Goal: Check status: Check status

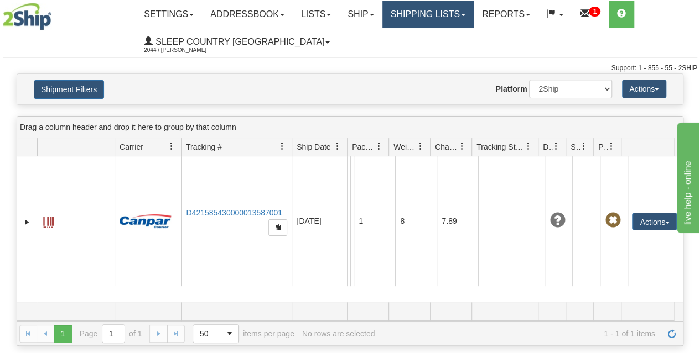
click at [435, 19] on link "Shipping lists" at bounding box center [427, 15] width 91 height 28
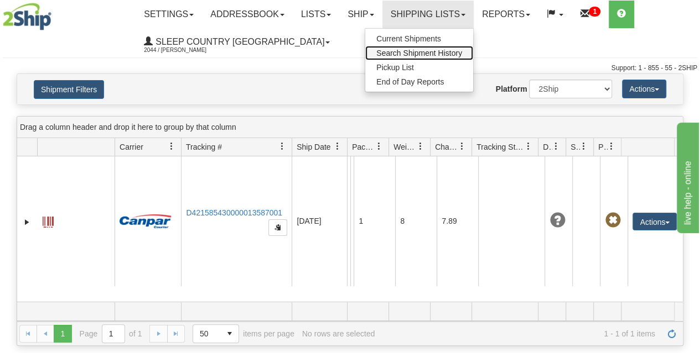
click at [441, 55] on span "Search Shipment History" at bounding box center [419, 53] width 86 height 9
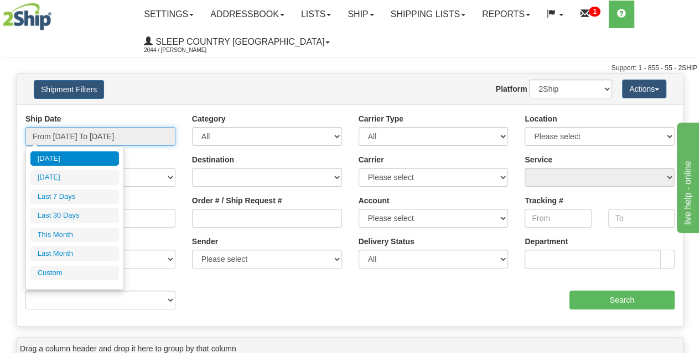
click at [85, 134] on input "From [DATE] To [DATE]" at bounding box center [100, 136] width 150 height 19
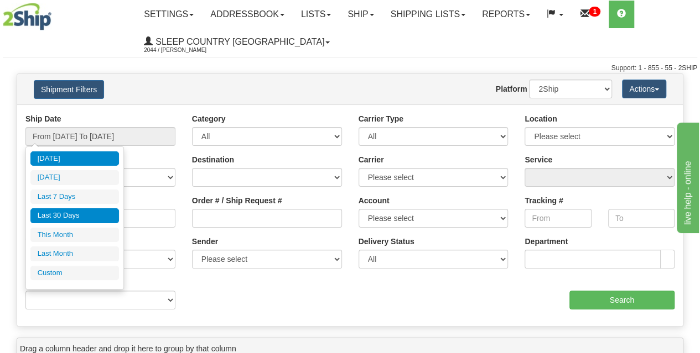
click at [68, 215] on li "Last 30 Days" at bounding box center [74, 216] width 88 height 15
type input "From [DATE] To [DATE]"
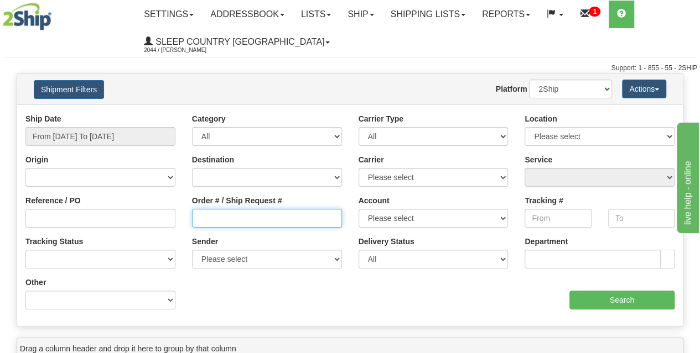
click at [233, 220] on input "Order # / Ship Request #" at bounding box center [267, 218] width 150 height 19
paste input "300I038281"
type input "300I038281"
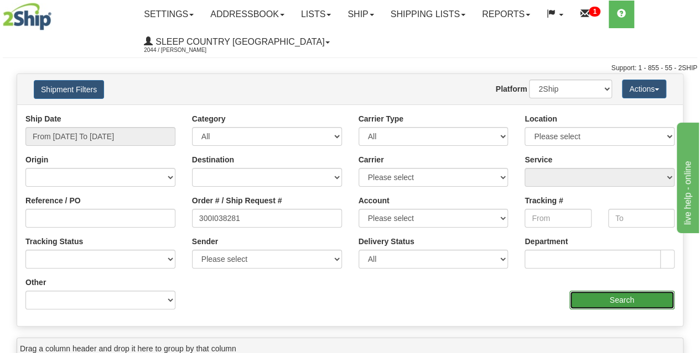
click at [580, 296] on input "Search" at bounding box center [622, 300] width 106 height 19
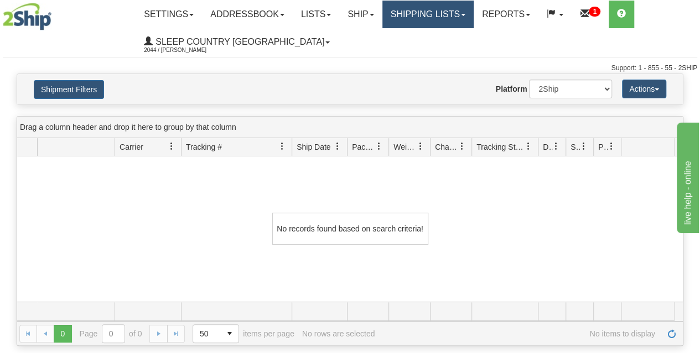
click at [419, 14] on link "Shipping lists" at bounding box center [427, 15] width 91 height 28
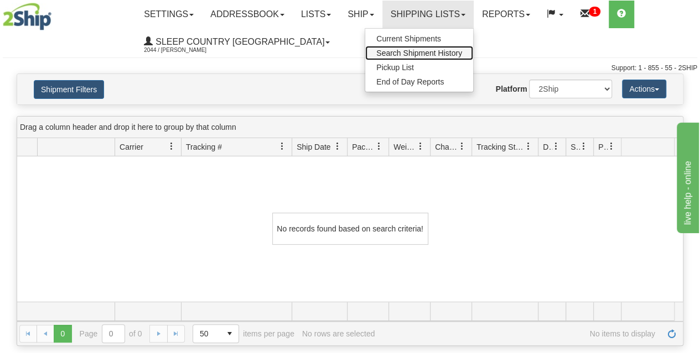
click at [410, 51] on span "Search Shipment History" at bounding box center [419, 53] width 86 height 9
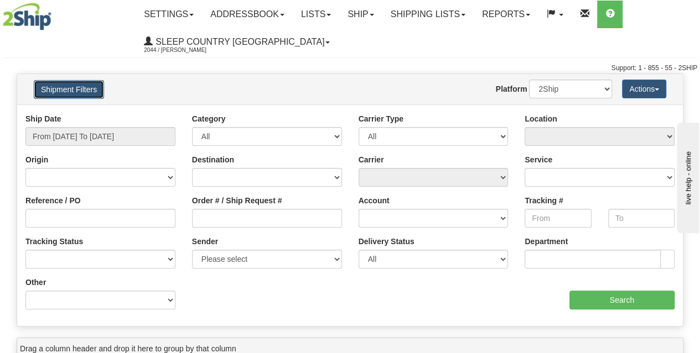
click at [67, 95] on button "Shipment Filters" at bounding box center [69, 89] width 70 height 19
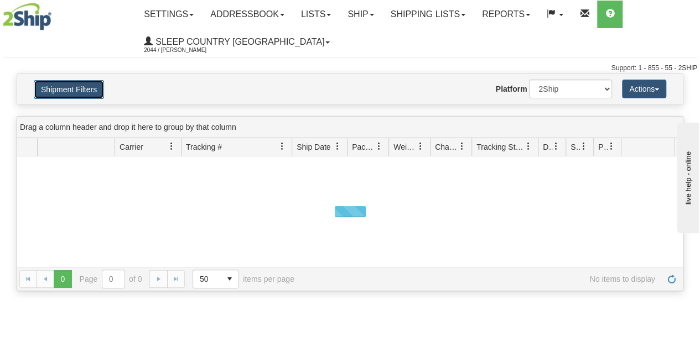
click at [71, 95] on button "Shipment Filters" at bounding box center [69, 89] width 70 height 19
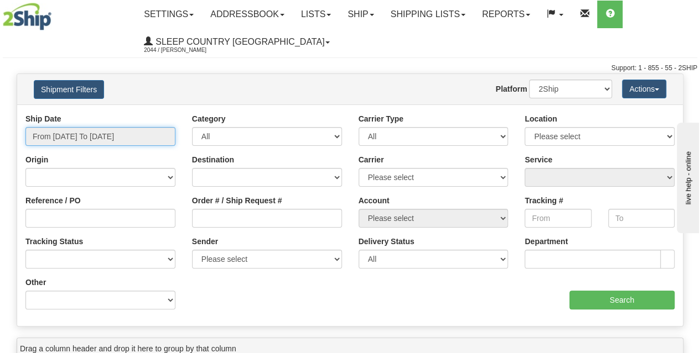
click at [91, 141] on input "From [DATE] To [DATE]" at bounding box center [100, 136] width 150 height 19
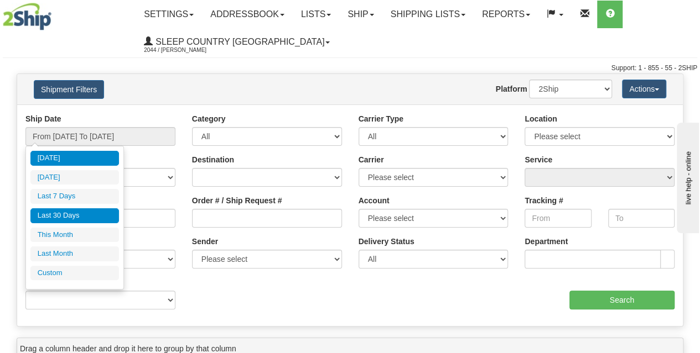
click at [71, 214] on li "Last 30 Days" at bounding box center [74, 216] width 88 height 15
type input "From [DATE] To [DATE]"
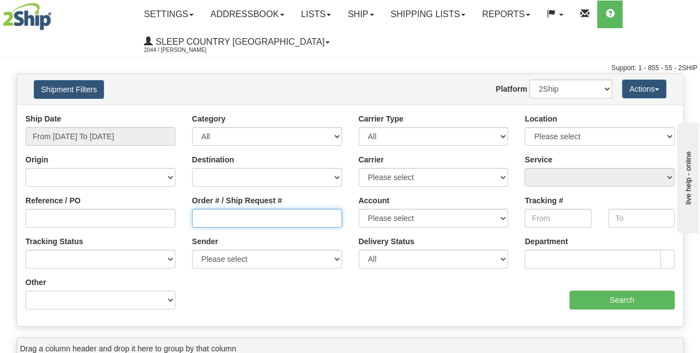
click at [227, 219] on input "Order # / Ship Request #" at bounding box center [267, 218] width 150 height 19
paste input "9002I008780"
type input "9002I008780"
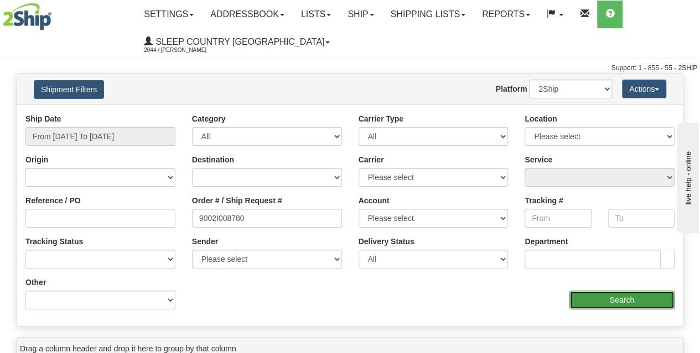
click at [590, 301] on input "Search" at bounding box center [622, 300] width 106 height 19
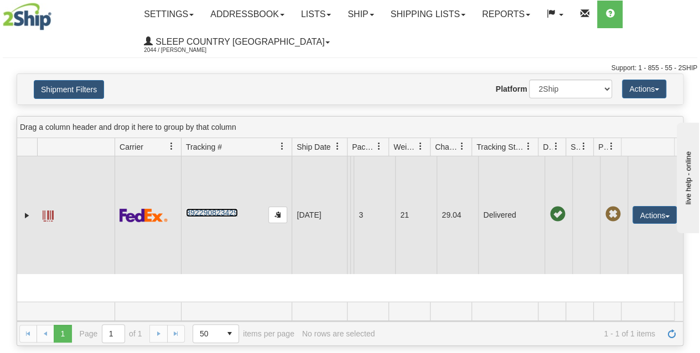
click at [218, 217] on link "392290823429" at bounding box center [211, 213] width 51 height 9
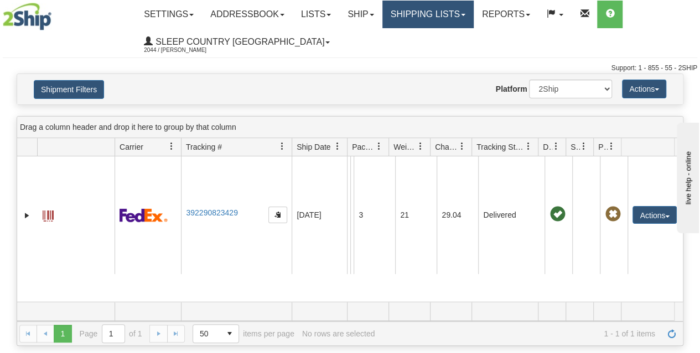
click at [419, 19] on link "Shipping lists" at bounding box center [427, 15] width 91 height 28
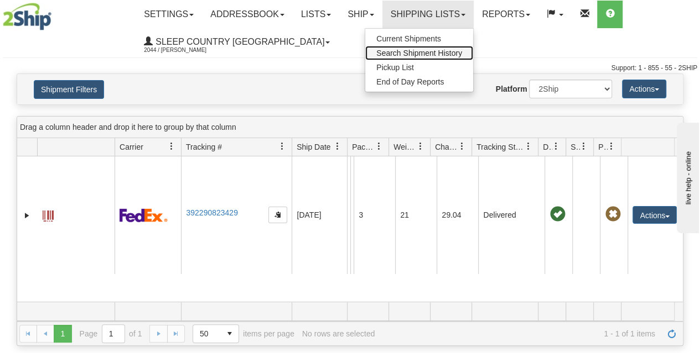
click at [411, 56] on span "Search Shipment History" at bounding box center [419, 53] width 86 height 9
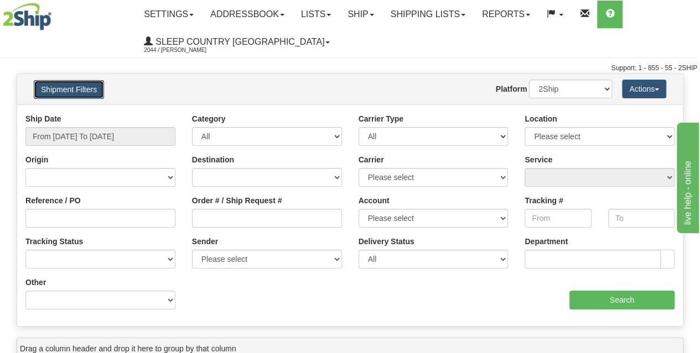
drag, startPoint x: 63, startPoint y: 91, endPoint x: 30, endPoint y: 77, distance: 35.9
click at [19, 68] on div "Toggle navigation Settings Shipping Preferences Fields Preferences New Recipien…" at bounding box center [350, 284] width 700 height 568
click at [73, 134] on input "From [DATE] To [DATE]" at bounding box center [100, 136] width 150 height 19
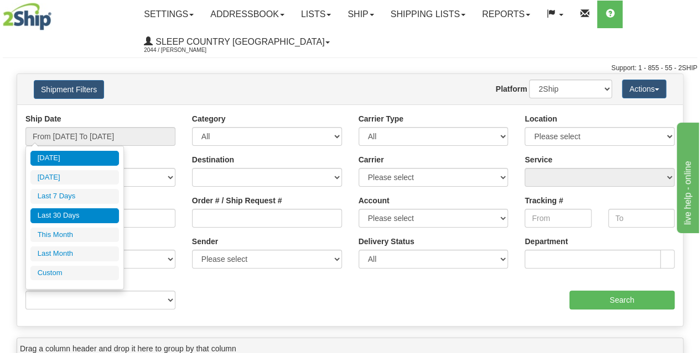
click at [75, 218] on li "Last 30 Days" at bounding box center [74, 216] width 88 height 15
type input "From [DATE] To [DATE]"
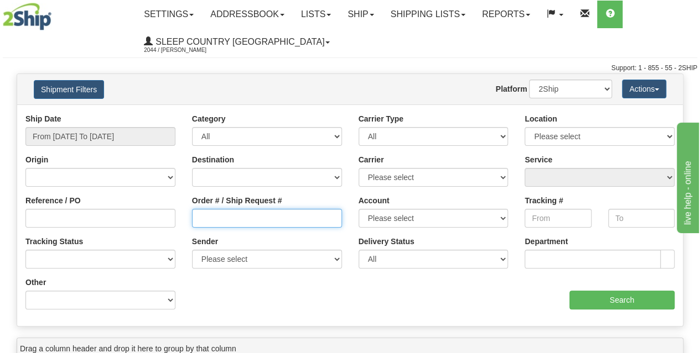
click at [226, 221] on input "Order # / Ship Request #" at bounding box center [267, 218] width 150 height 19
paste input "300I038281"
type input "300I038281"
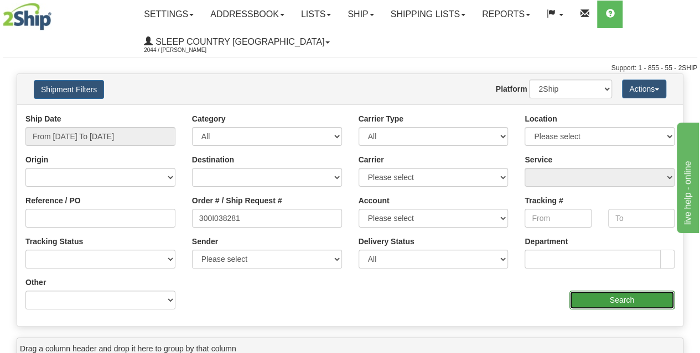
click at [593, 305] on input "Search" at bounding box center [622, 300] width 106 height 19
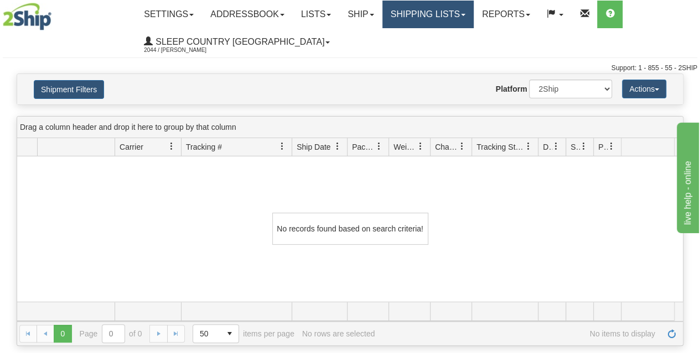
click at [425, 19] on link "Shipping lists" at bounding box center [427, 15] width 91 height 28
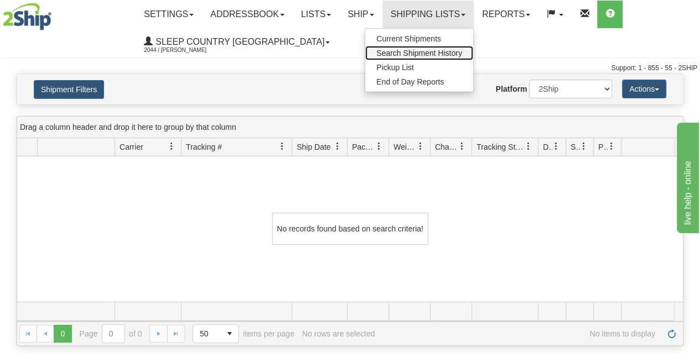
click at [409, 53] on span "Search Shipment History" at bounding box center [419, 53] width 86 height 9
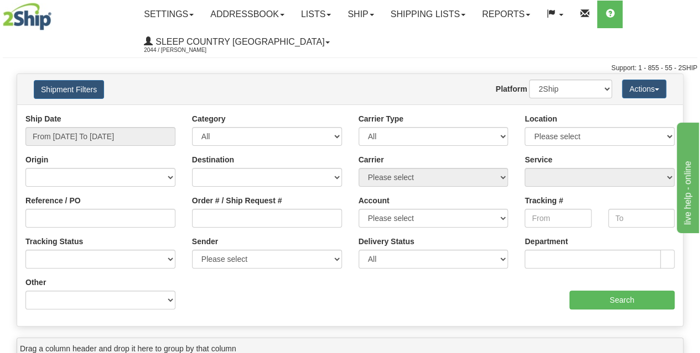
drag, startPoint x: 73, startPoint y: 116, endPoint x: 71, endPoint y: 125, distance: 9.7
click at [71, 125] on div "Ship Date From [DATE] To [DATE]" at bounding box center [100, 129] width 150 height 33
click at [108, 137] on input "From [DATE] To [DATE]" at bounding box center [100, 136] width 150 height 19
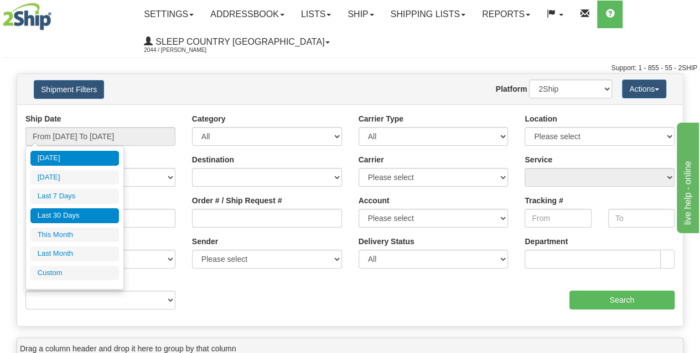
click at [95, 215] on li "Last 30 Days" at bounding box center [74, 216] width 88 height 15
type input "From [DATE] To [DATE]"
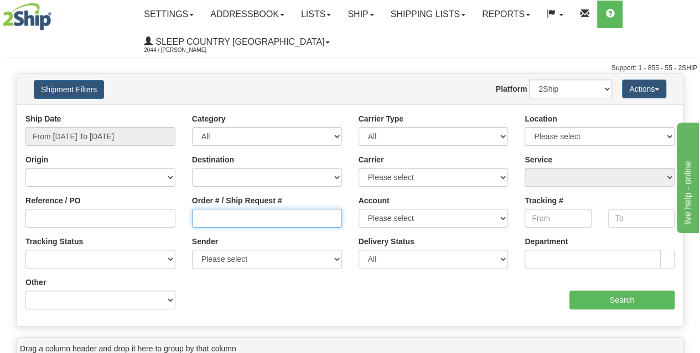
click at [211, 217] on input "Order # / Ship Request #" at bounding box center [267, 218] width 150 height 19
paste input "9002I054992"
type input "9002I054992"
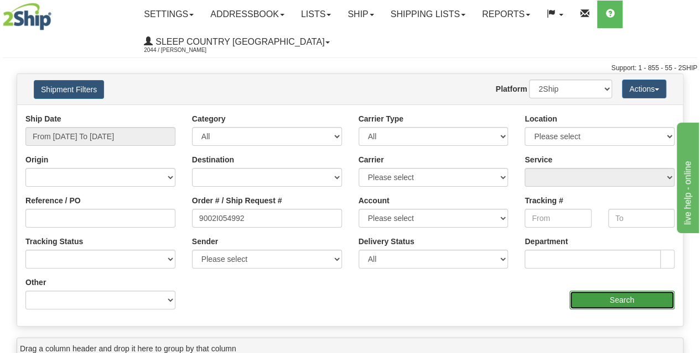
click at [587, 291] on input "Search" at bounding box center [622, 300] width 106 height 19
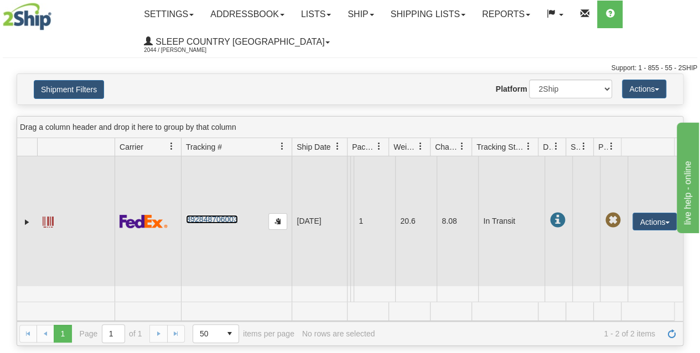
click at [225, 215] on link "392848706003" at bounding box center [211, 219] width 51 height 9
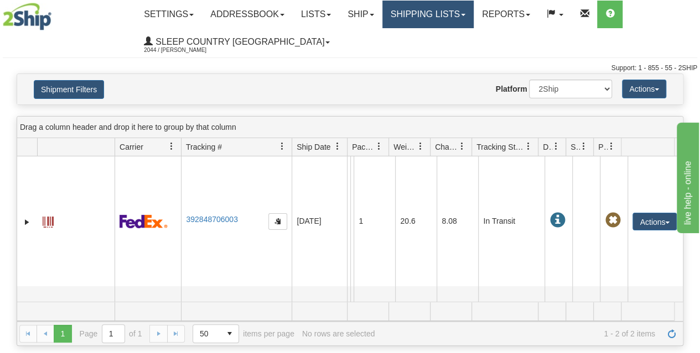
click at [455, 24] on link "Shipping lists" at bounding box center [427, 15] width 91 height 28
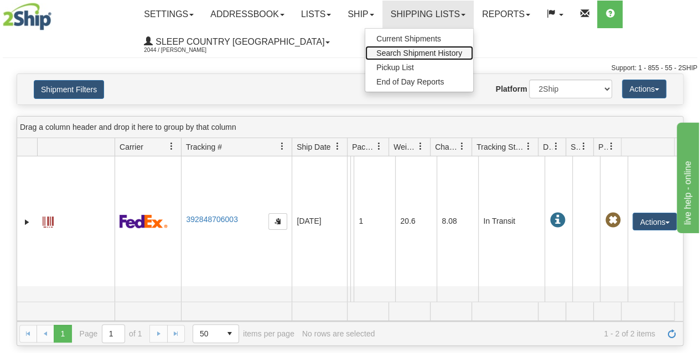
click at [402, 54] on span "Search Shipment History" at bounding box center [419, 53] width 86 height 9
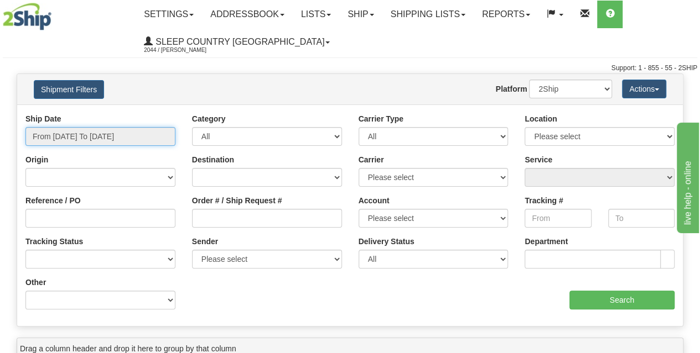
click at [97, 131] on input "From [DATE] To [DATE]" at bounding box center [100, 136] width 150 height 19
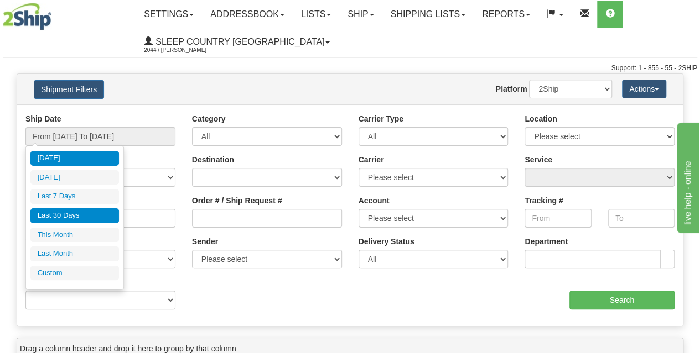
click at [65, 216] on li "Last 30 Days" at bounding box center [74, 216] width 88 height 15
type input "From [DATE] To [DATE]"
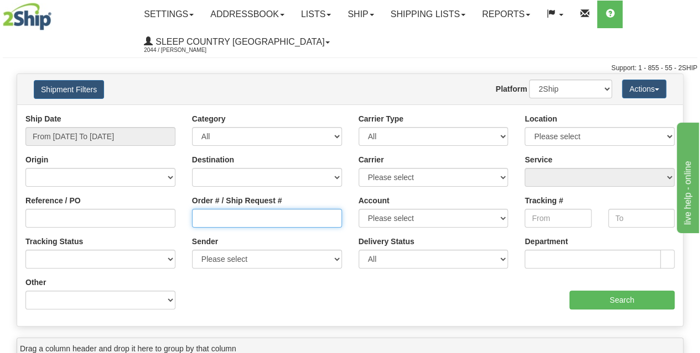
click at [209, 217] on input "Order # / Ship Request #" at bounding box center [267, 218] width 150 height 19
paste input "9000I054816"
type input "9000I054816"
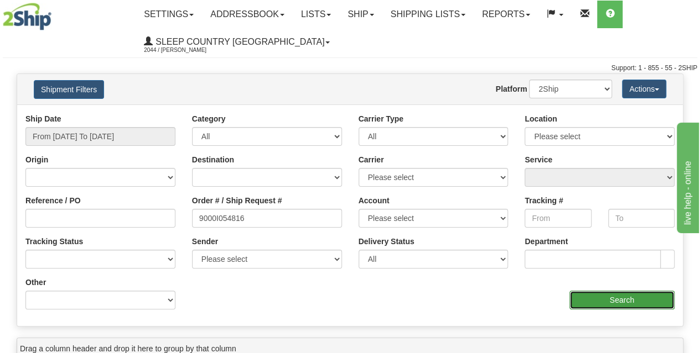
click at [611, 301] on input "Search" at bounding box center [622, 300] width 106 height 19
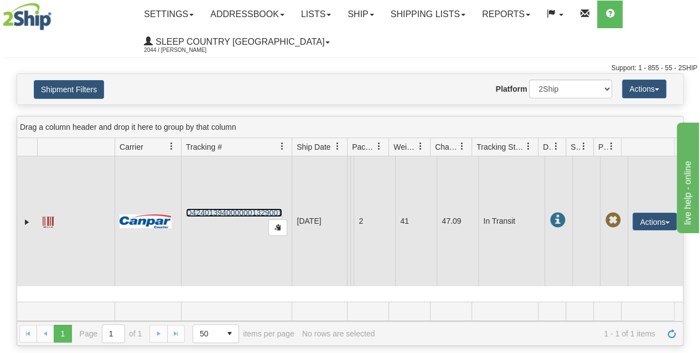
click at [227, 211] on link "D424013940000001329001" at bounding box center [234, 213] width 96 height 9
click at [221, 213] on link "D424013940000001329001" at bounding box center [234, 213] width 96 height 9
